Goal: Task Accomplishment & Management: Use online tool/utility

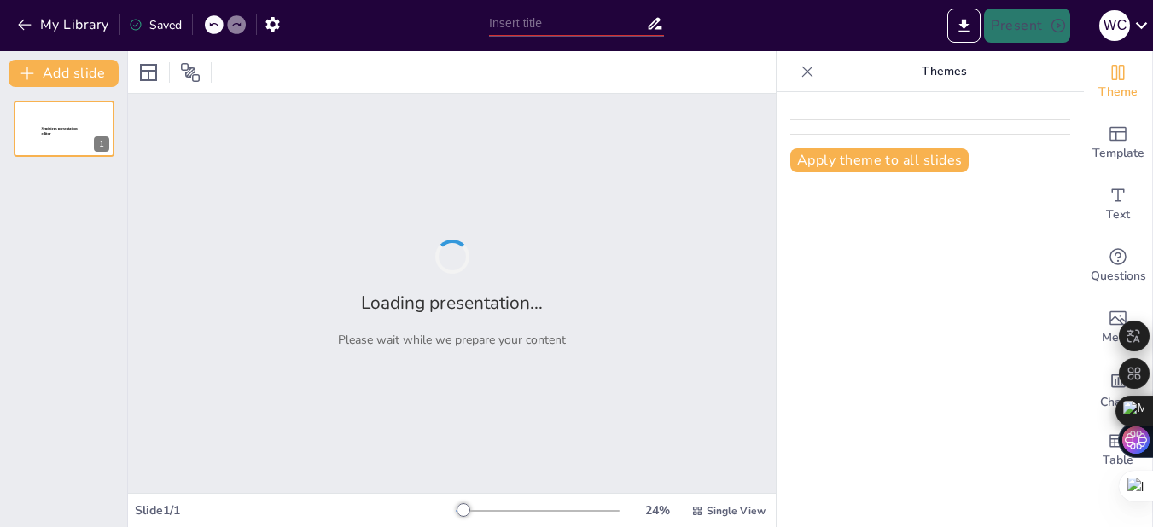
type input "La célula como unidad de salud y enfermedad"
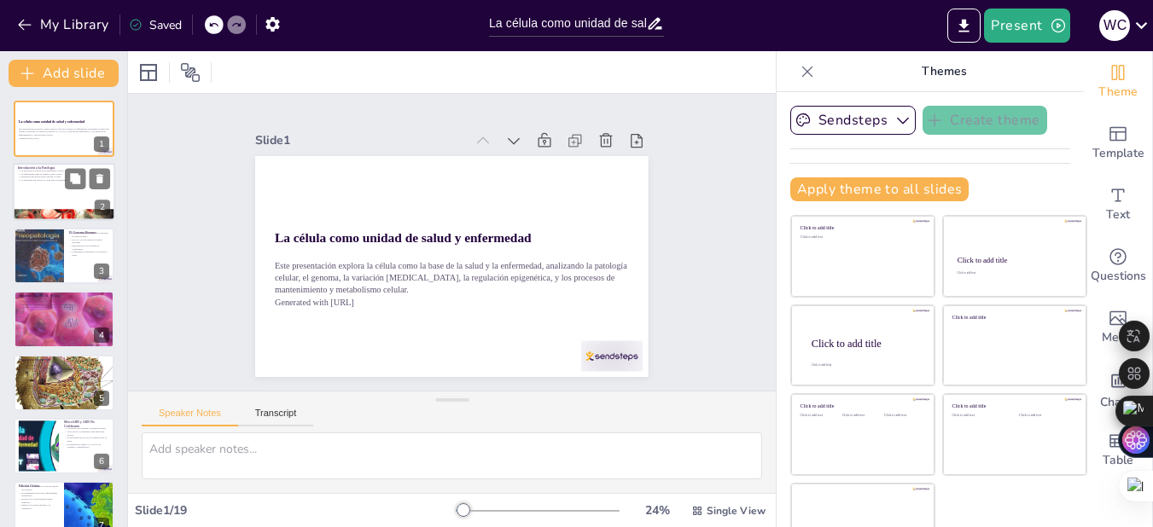
checkbox input "true"
click at [33, 210] on div at bounding box center [64, 215] width 102 height 68
type textarea "La patología se refiere al estudio del sufrimiento, y es fundamental para compr…"
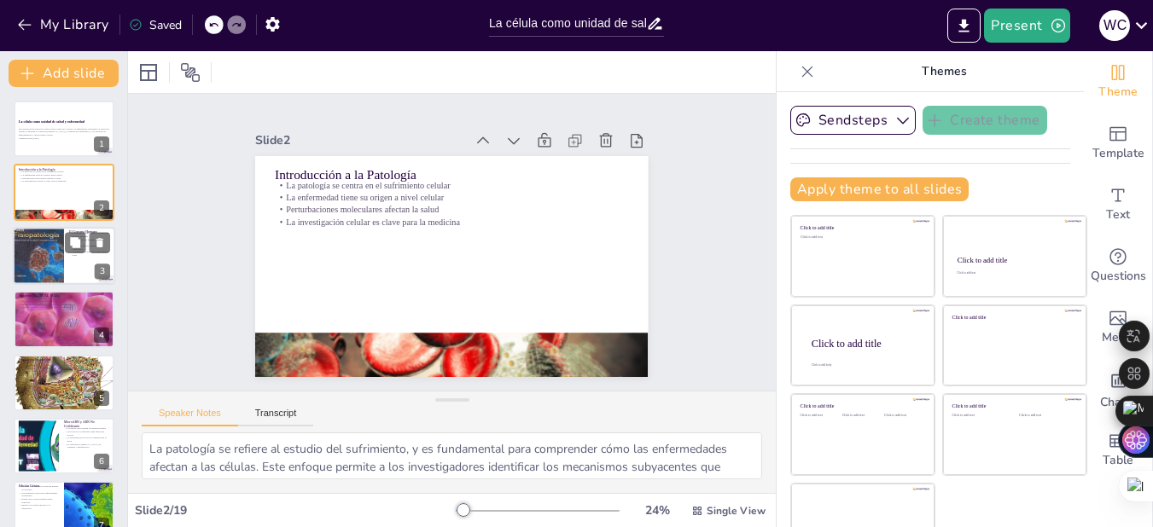
checkbox input "true"
click at [43, 270] on div at bounding box center [38, 256] width 51 height 72
type textarea "El genoma humano es vasto y complejo, con una gran cantidad de información [MED…"
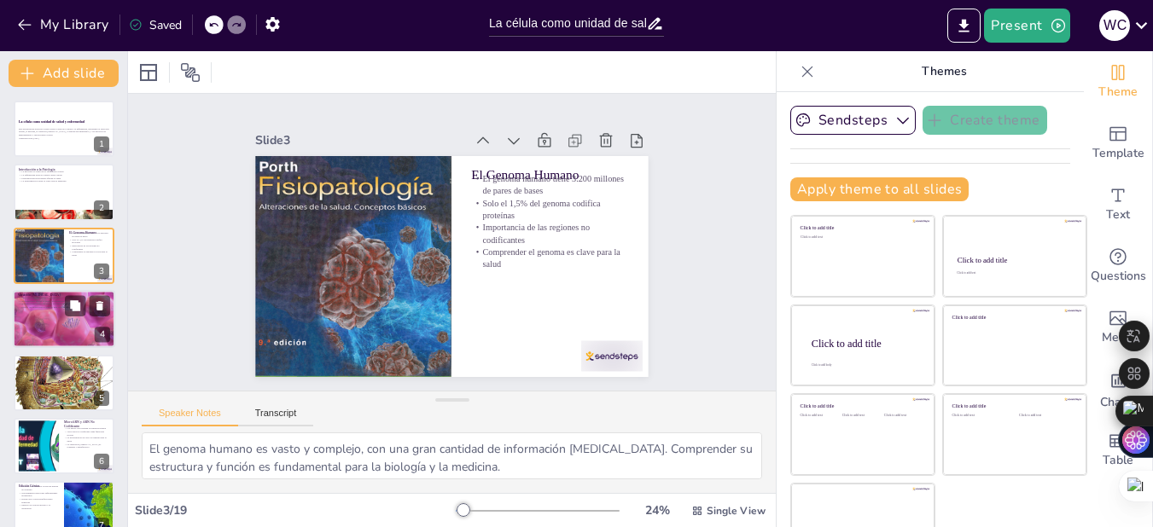
checkbox input "true"
click at [67, 328] on div at bounding box center [63, 319] width 115 height 58
type textarea "Las variaciones genéticas, como SNP y CNV, son esenciales para entender cómo la…"
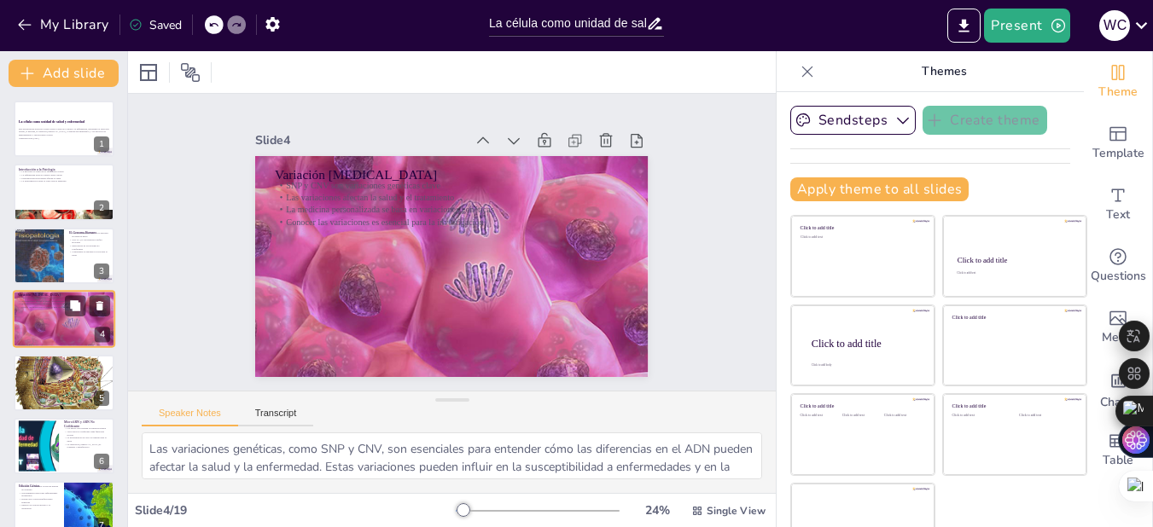
scroll to position [6, 0]
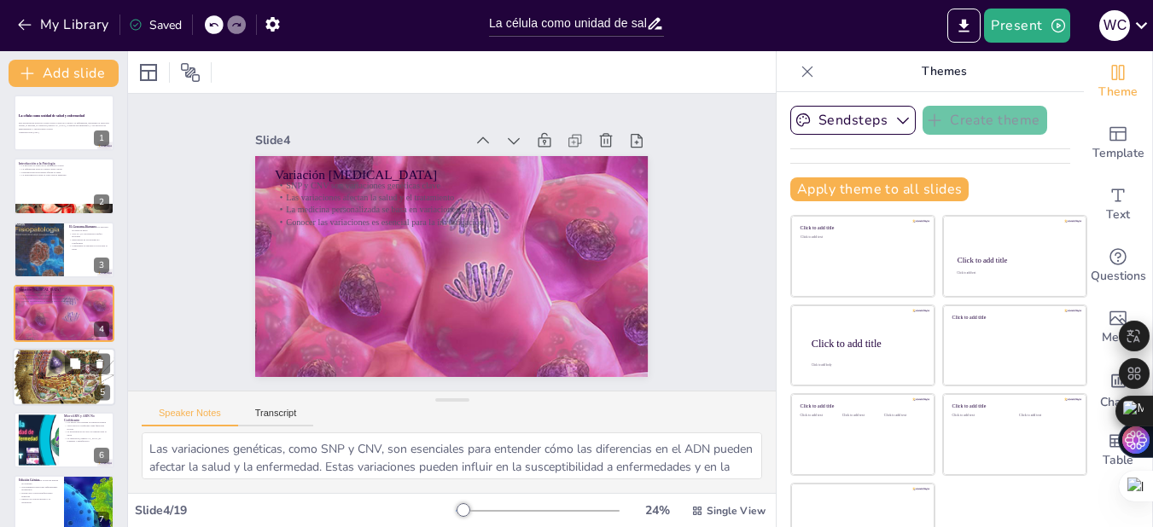
checkbox input "true"
click at [61, 359] on p "Modificaciones como metilación y acetilación son clave" at bounding box center [64, 358] width 92 height 3
type textarea "La regulación epigenética es crucial para la expresión génica, ya que las modif…"
checkbox input "true"
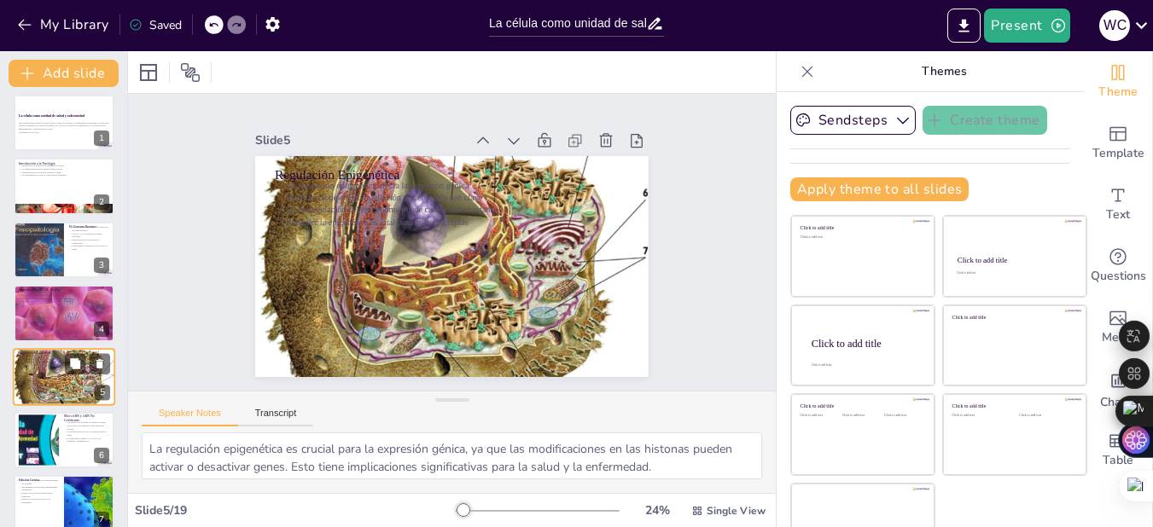
scroll to position [69, 0]
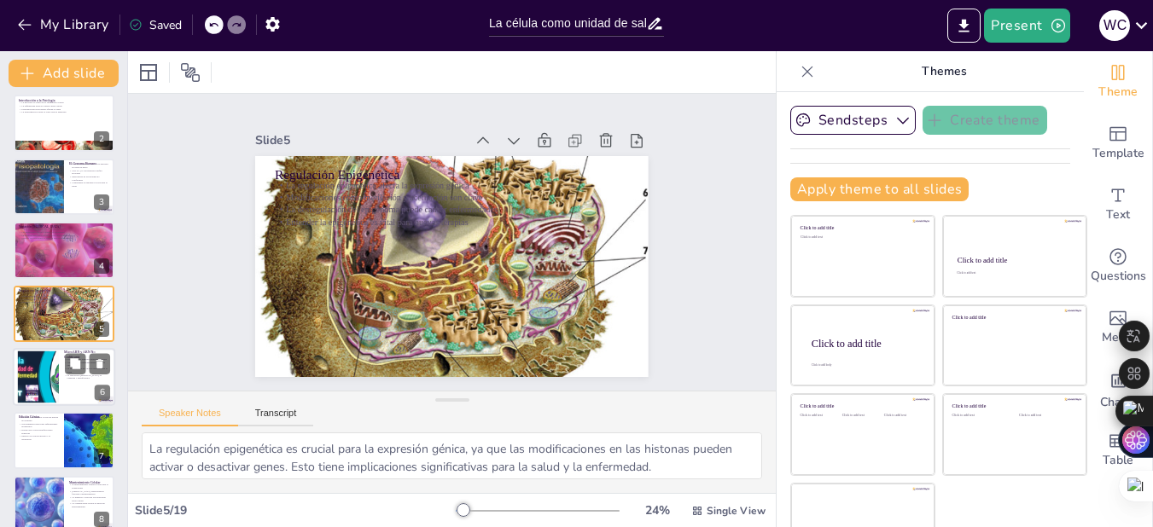
click at [61, 376] on div at bounding box center [64, 377] width 102 height 58
type textarea "Los microARN son esenciales para la regulación de la expresión génica, ya que p…"
checkbox input "true"
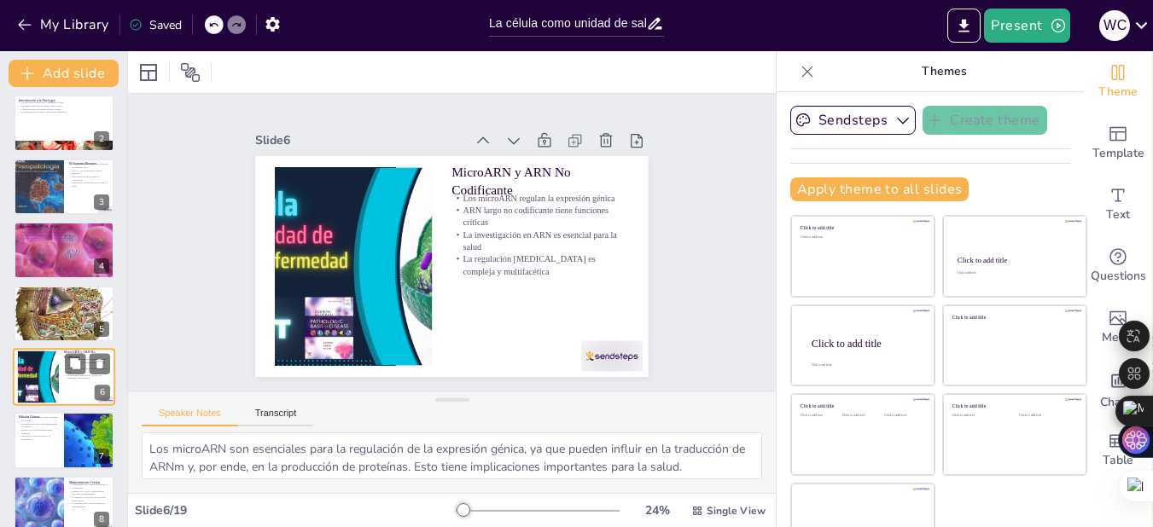
scroll to position [133, 0]
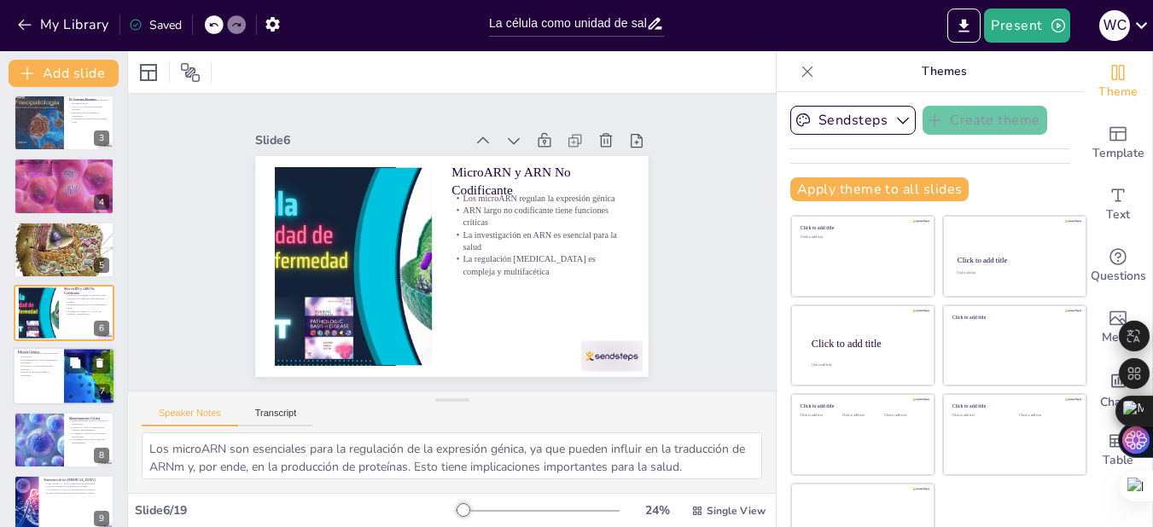
click at [61, 388] on div at bounding box center [64, 377] width 102 height 58
type textarea "La tecnología CRISPR-Cas9 es una herramienta poderosa para la edición [MEDICAL_…"
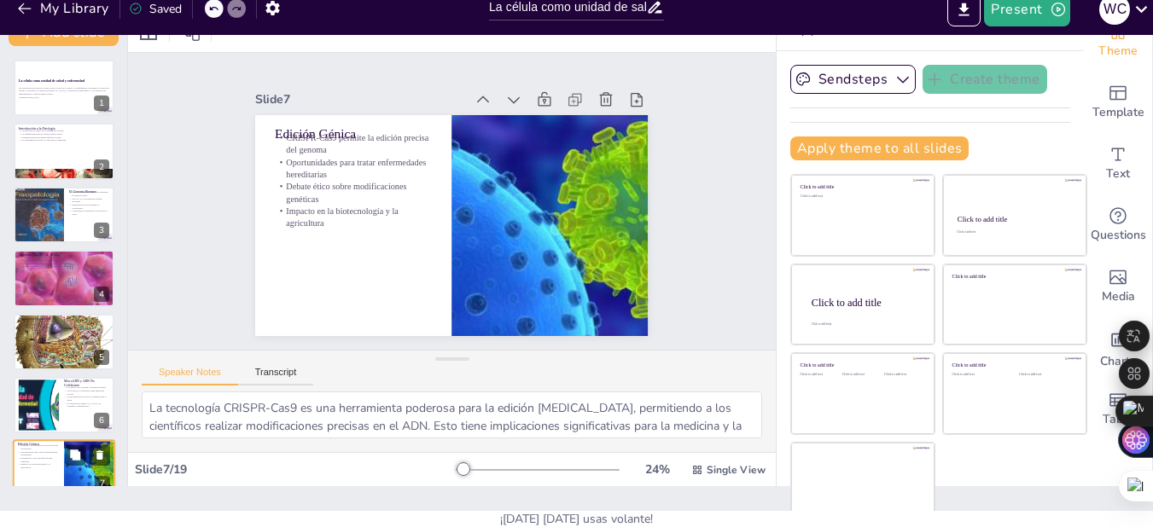
scroll to position [0, 0]
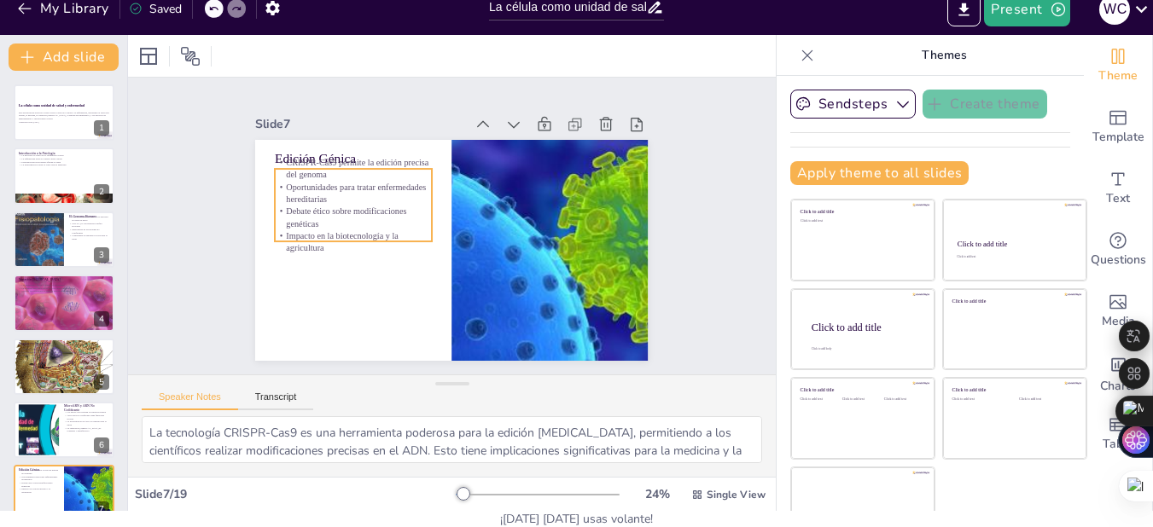
checkbox input "true"
